Goal: Information Seeking & Learning: Learn about a topic

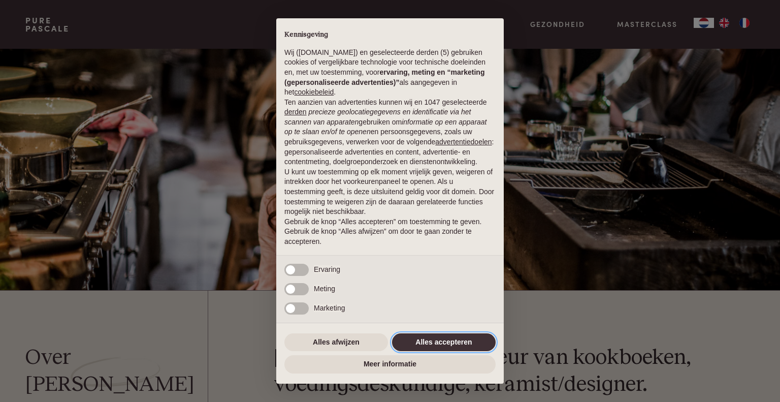
click at [412, 335] on button "Alles accepteren" at bounding box center [444, 342] width 104 height 18
